Goal: Find specific page/section: Find specific page/section

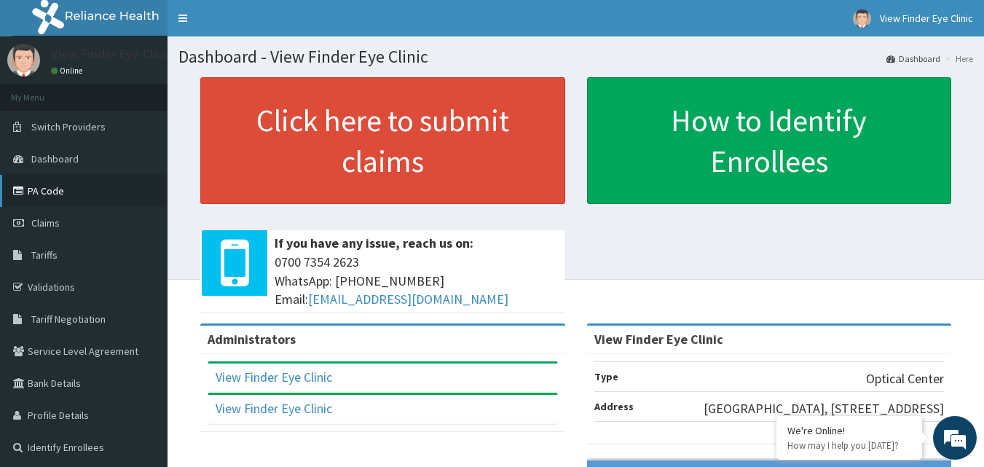
click at [74, 201] on link "PA Code" at bounding box center [84, 191] width 168 height 32
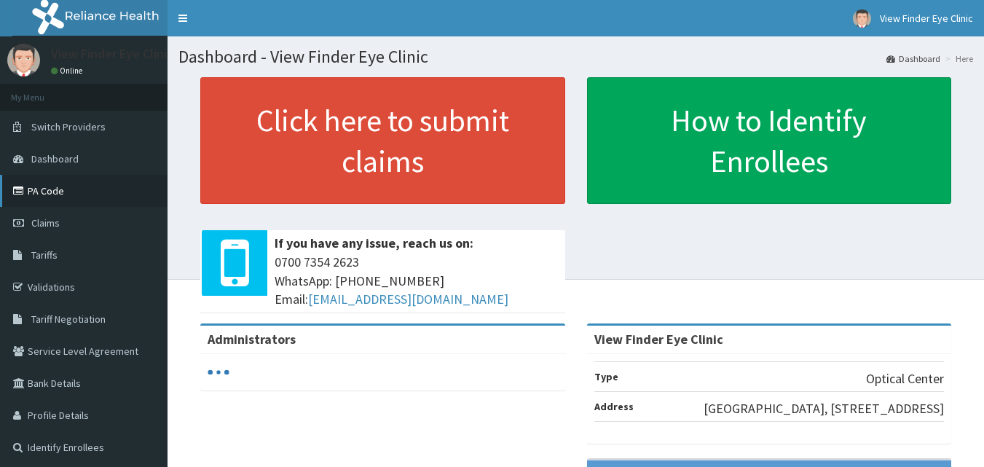
click at [44, 188] on link "PA Code" at bounding box center [84, 191] width 168 height 32
